Goal: Task Accomplishment & Management: Use online tool/utility

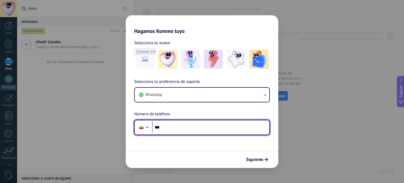
click at [184, 130] on input "***" at bounding box center [210, 127] width 117 height 12
type input "**********"
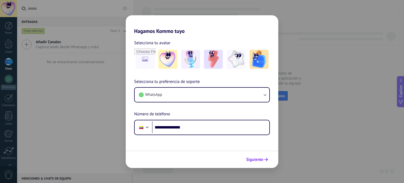
click at [258, 161] on span "Siguiente" at bounding box center [254, 160] width 17 height 4
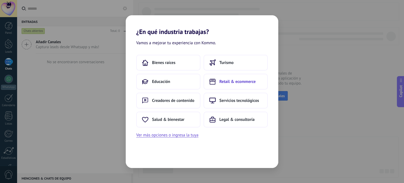
click at [243, 81] on span "Retail & ecommerce" at bounding box center [237, 81] width 36 height 5
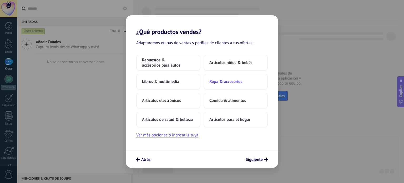
click at [235, 85] on button "Ropa & accesorios" at bounding box center [236, 82] width 64 height 16
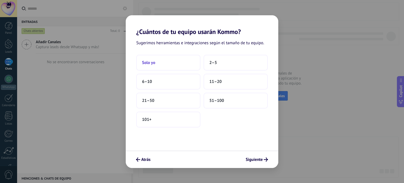
click at [187, 67] on button "Solo yo" at bounding box center [168, 63] width 64 height 16
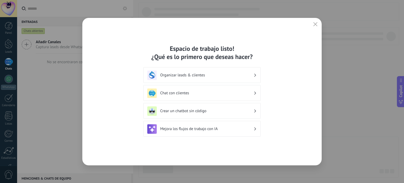
click at [201, 78] on div "Organizar leads & clientes" at bounding box center [201, 75] width 109 height 9
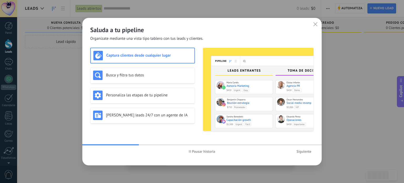
click at [302, 153] on span "Siguiente" at bounding box center [303, 151] width 15 height 4
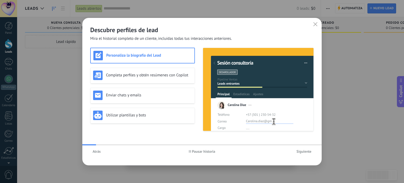
click at [302, 153] on span "Siguiente" at bounding box center [303, 151] width 15 height 4
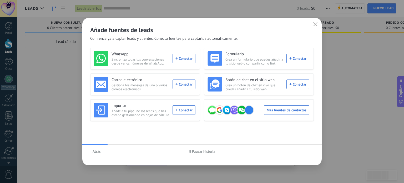
click at [186, 55] on div "WhatsApp Sincroniza todas tus conversaciones desde varios números de WhatsApp. …" at bounding box center [145, 58] width 102 height 15
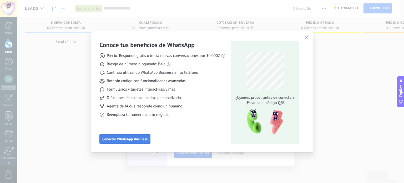
click at [127, 138] on span "Conectar WhatsApp Business" at bounding box center [124, 139] width 45 height 4
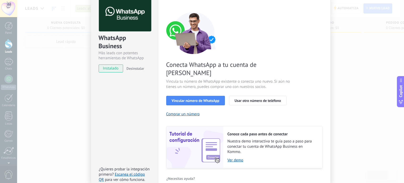
scroll to position [51, 0]
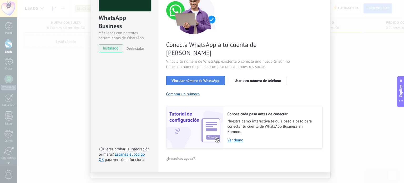
drag, startPoint x: 198, startPoint y: 72, endPoint x: 204, endPoint y: 74, distance: 6.8
click at [204, 79] on span "Vincular número de WhatsApp" at bounding box center [196, 81] width 48 height 4
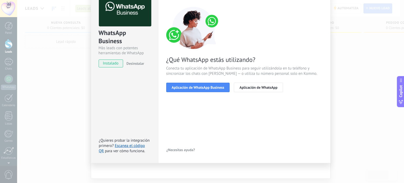
scroll to position [35, 0]
click at [210, 92] on button "Aplicación de WhatsApp Business" at bounding box center [198, 87] width 64 height 9
